Goal: Task Accomplishment & Management: Use online tool/utility

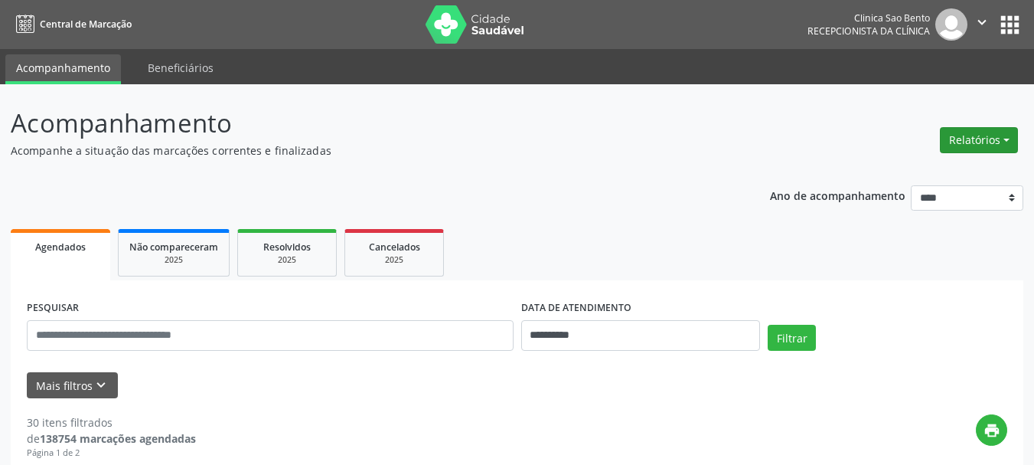
click at [987, 138] on button "Relatórios" at bounding box center [979, 140] width 78 height 26
click at [927, 174] on link "Agendamentos" at bounding box center [936, 172] width 165 height 21
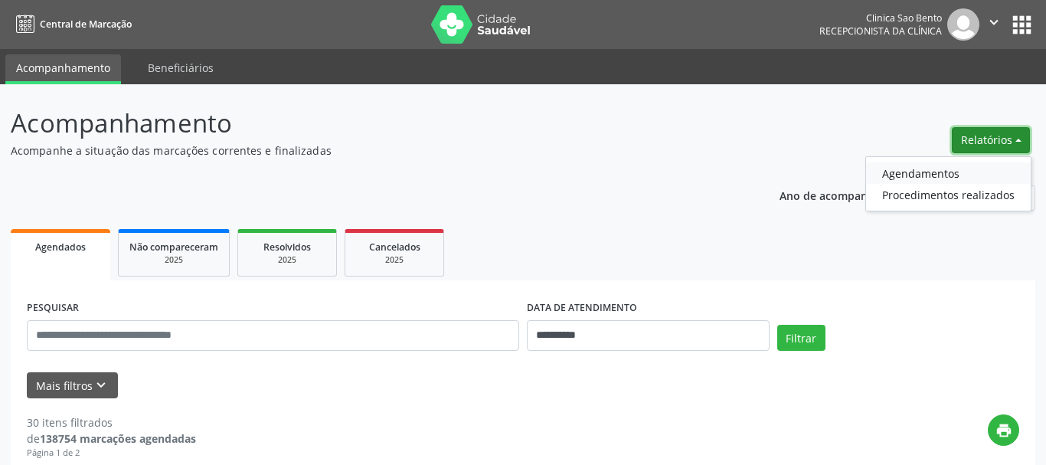
select select "*"
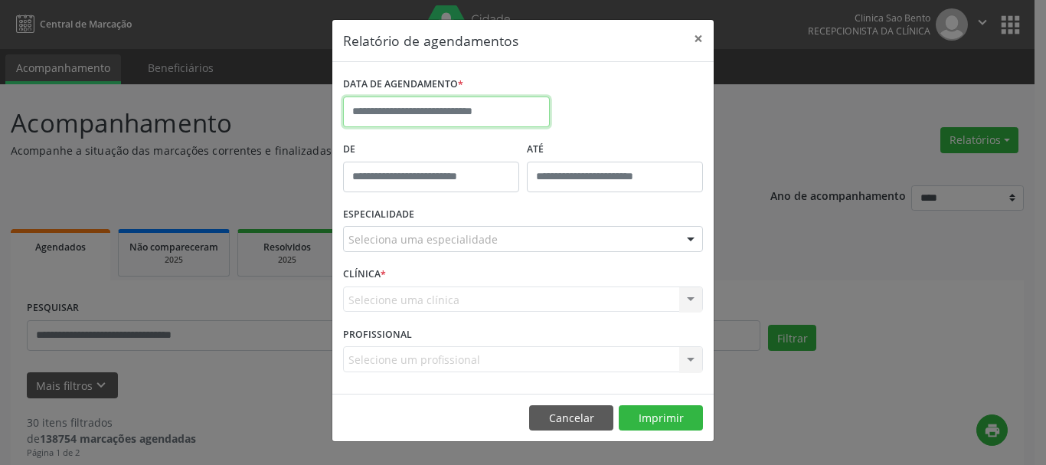
click at [416, 104] on input "text" at bounding box center [446, 111] width 207 height 31
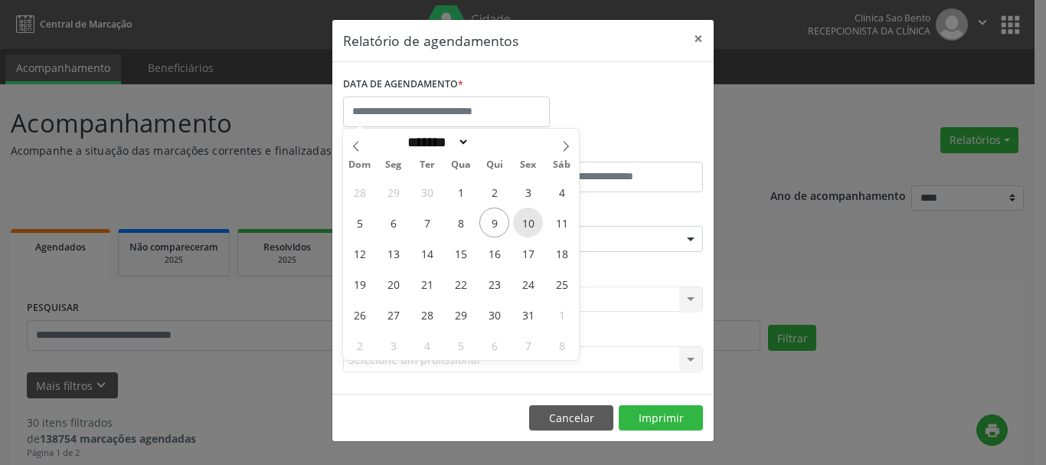
click at [525, 217] on span "10" at bounding box center [528, 222] width 30 height 30
type input "**********"
click at [525, 217] on span "10" at bounding box center [528, 222] width 30 height 30
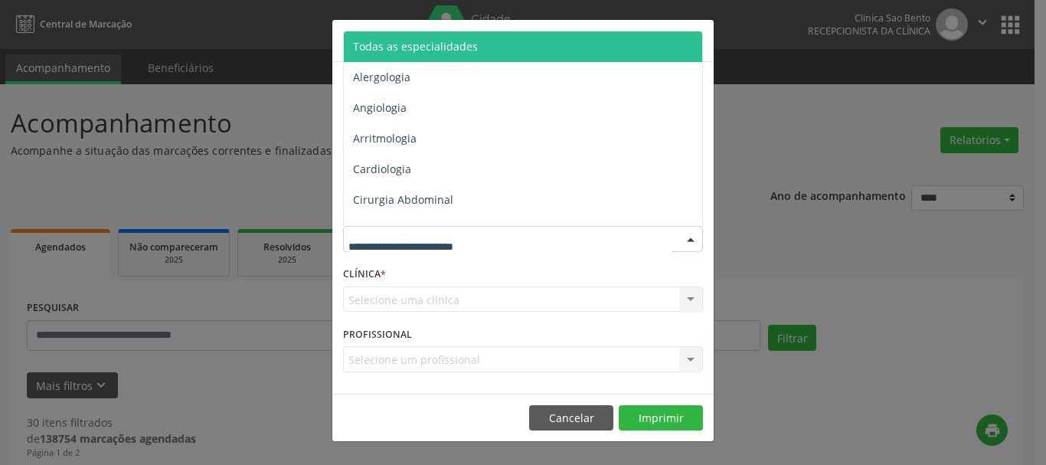
click at [458, 39] on span "Todas as especialidades" at bounding box center [415, 46] width 125 height 15
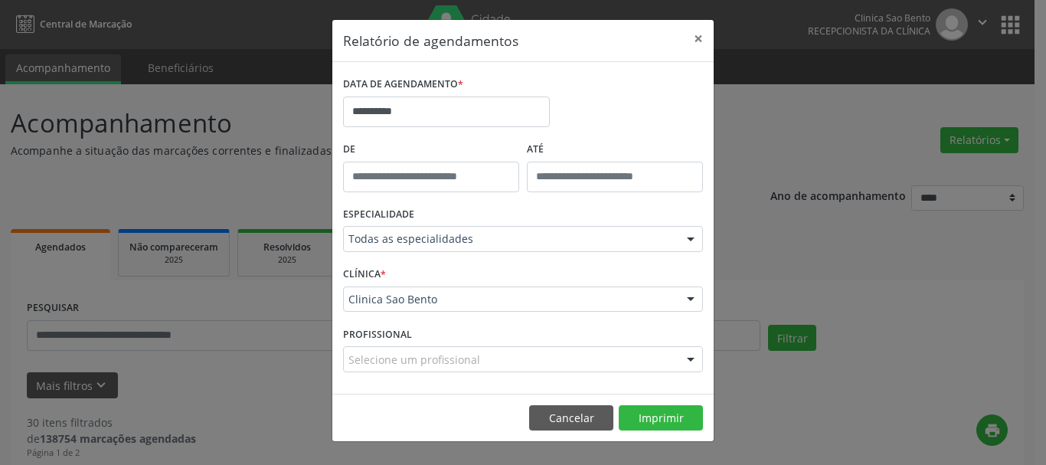
click at [817, 213] on div "**********" at bounding box center [523, 232] width 1046 height 465
click at [700, 38] on button "×" at bounding box center [698, 39] width 31 height 38
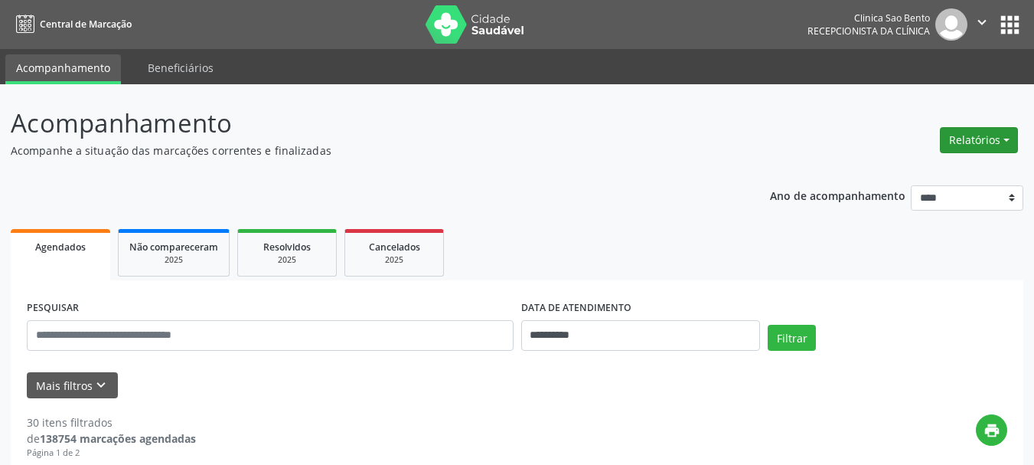
drag, startPoint x: 971, startPoint y: 142, endPoint x: 964, endPoint y: 133, distance: 11.5
click at [967, 135] on button "Relatórios" at bounding box center [979, 140] width 78 height 26
click at [914, 167] on link "Agendamentos" at bounding box center [936, 172] width 165 height 21
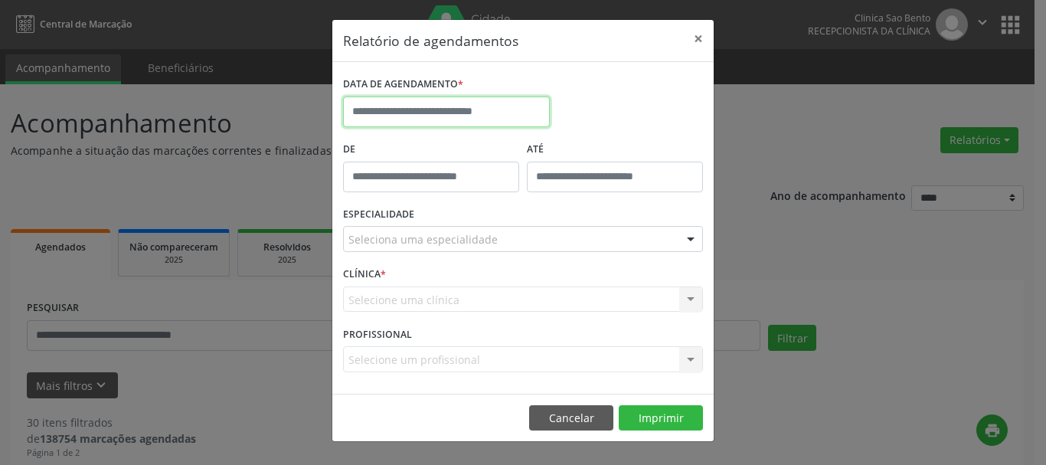
click at [416, 111] on input "text" at bounding box center [446, 111] width 207 height 31
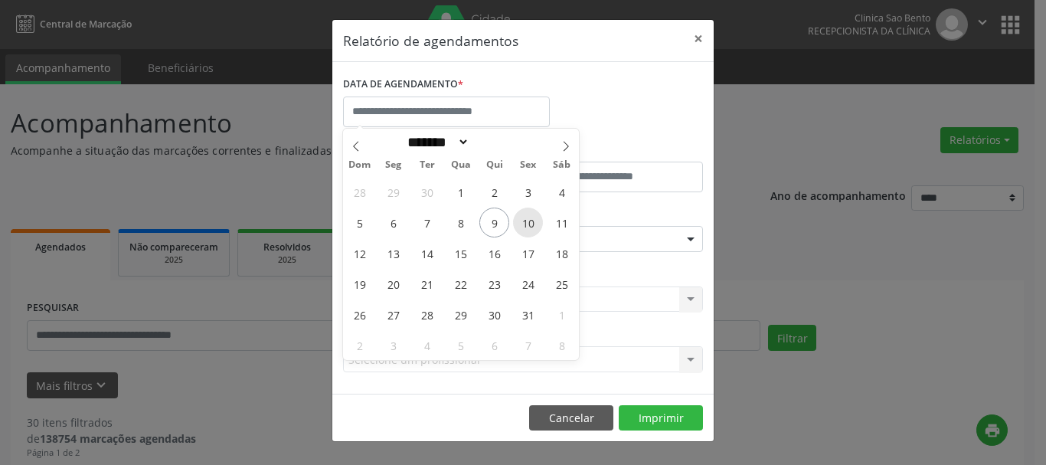
click at [524, 218] on span "10" at bounding box center [528, 222] width 30 height 30
type input "**********"
click at [524, 218] on span "10" at bounding box center [528, 222] width 30 height 30
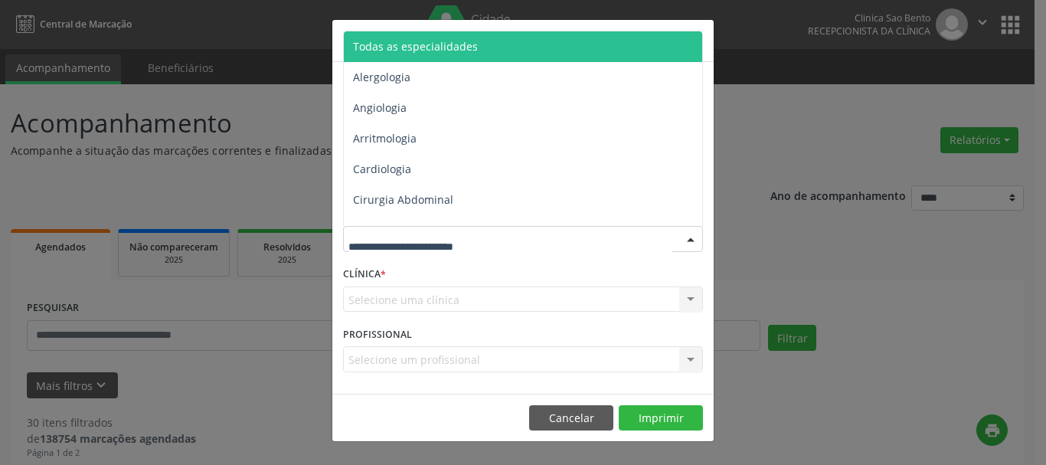
click at [472, 35] on span "Todas as especialidades" at bounding box center [524, 46] width 360 height 31
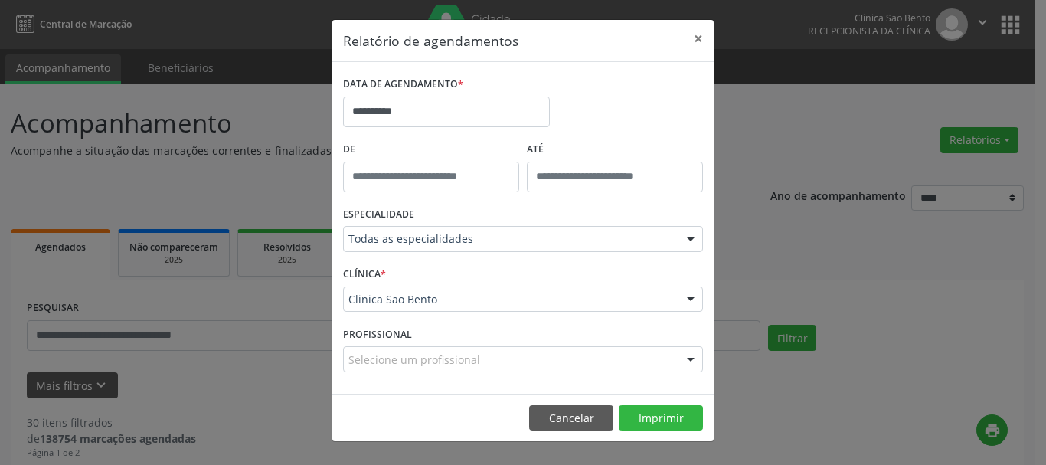
click at [657, 403] on footer "Cancelar Imprimir" at bounding box center [522, 417] width 381 height 48
click at [658, 408] on button "Imprimir" at bounding box center [660, 418] width 84 height 26
